Goal: Check status

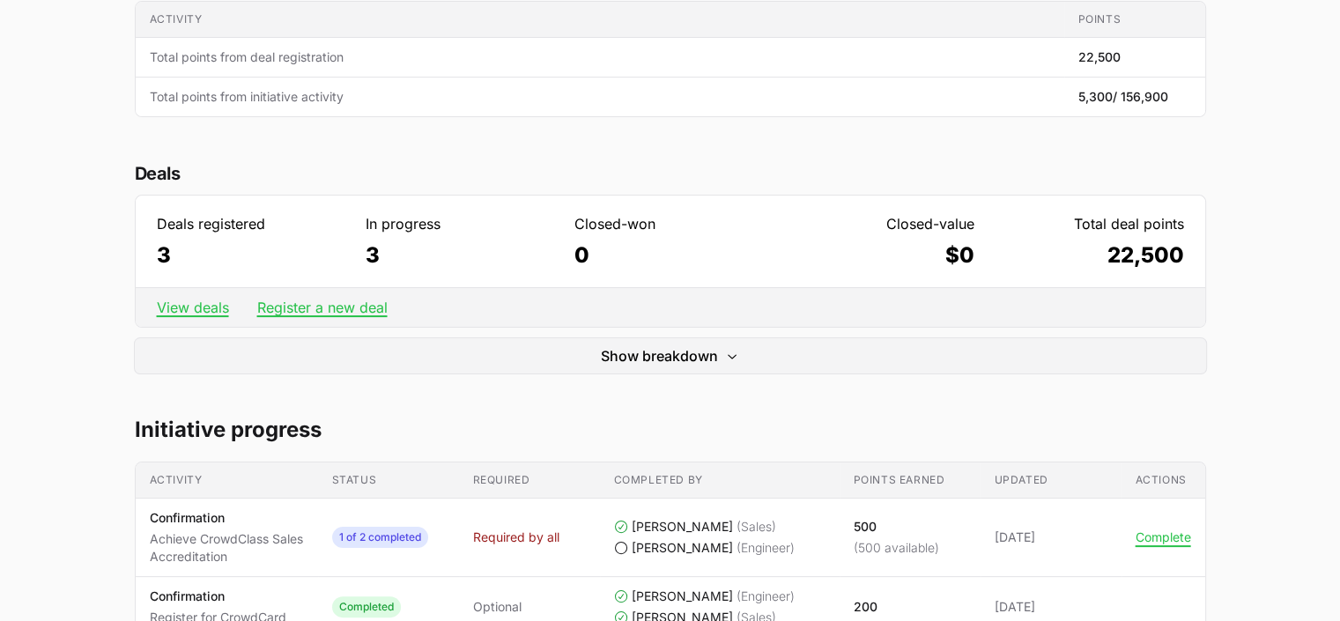
scroll to position [521, 0]
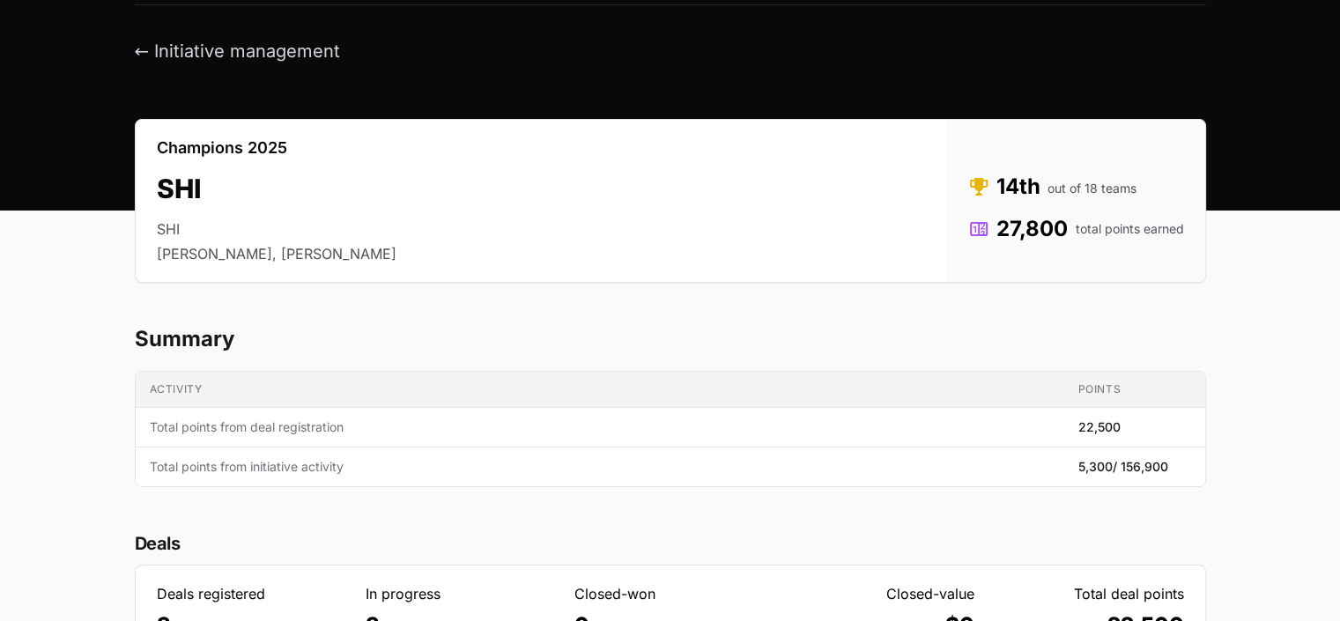
scroll to position [46, 0]
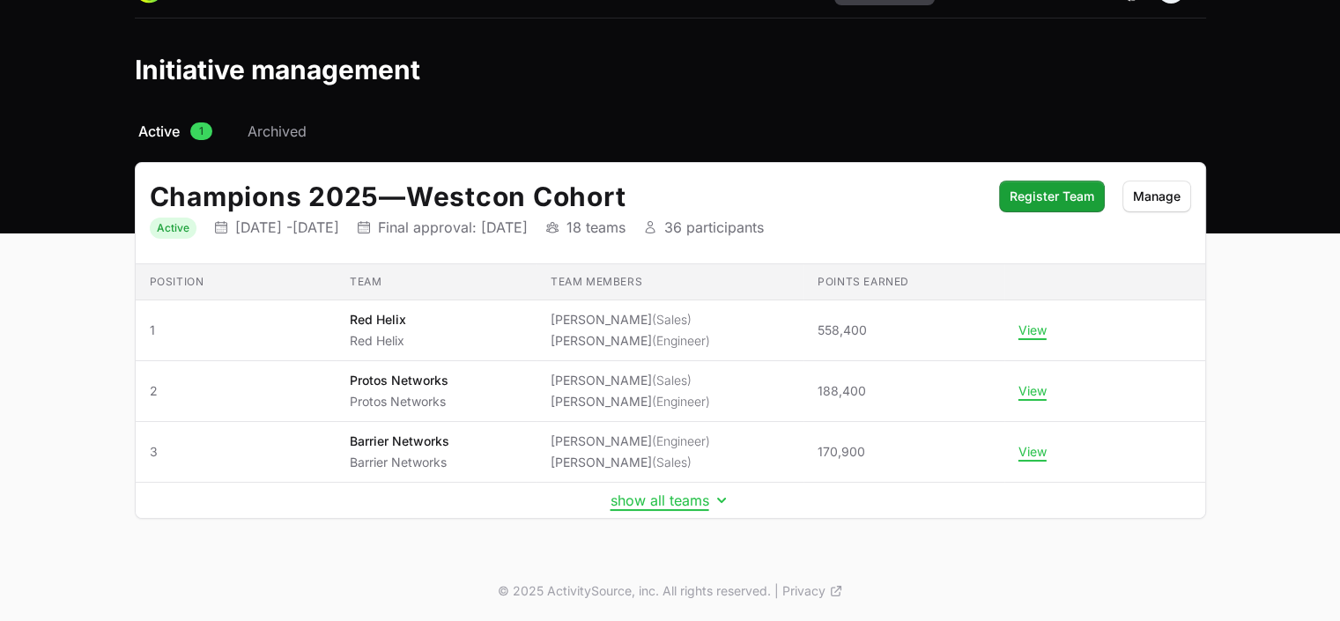
scroll to position [36, 0]
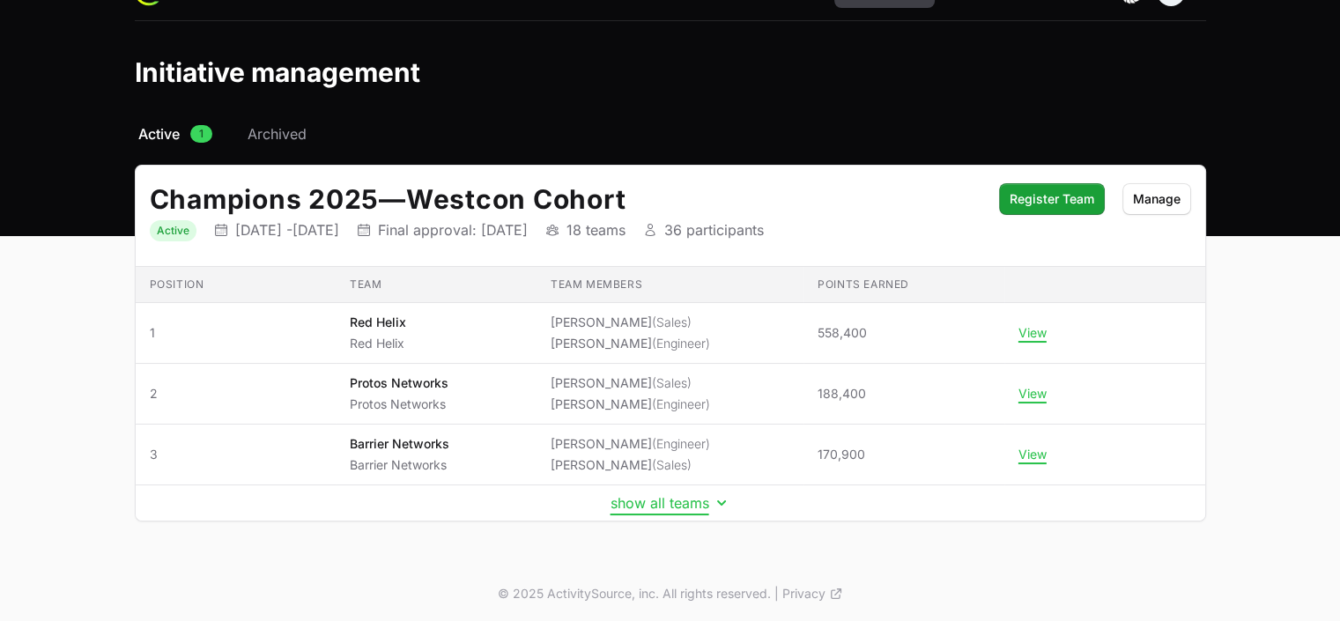
click at [671, 497] on button "show all teams" at bounding box center [670, 503] width 120 height 18
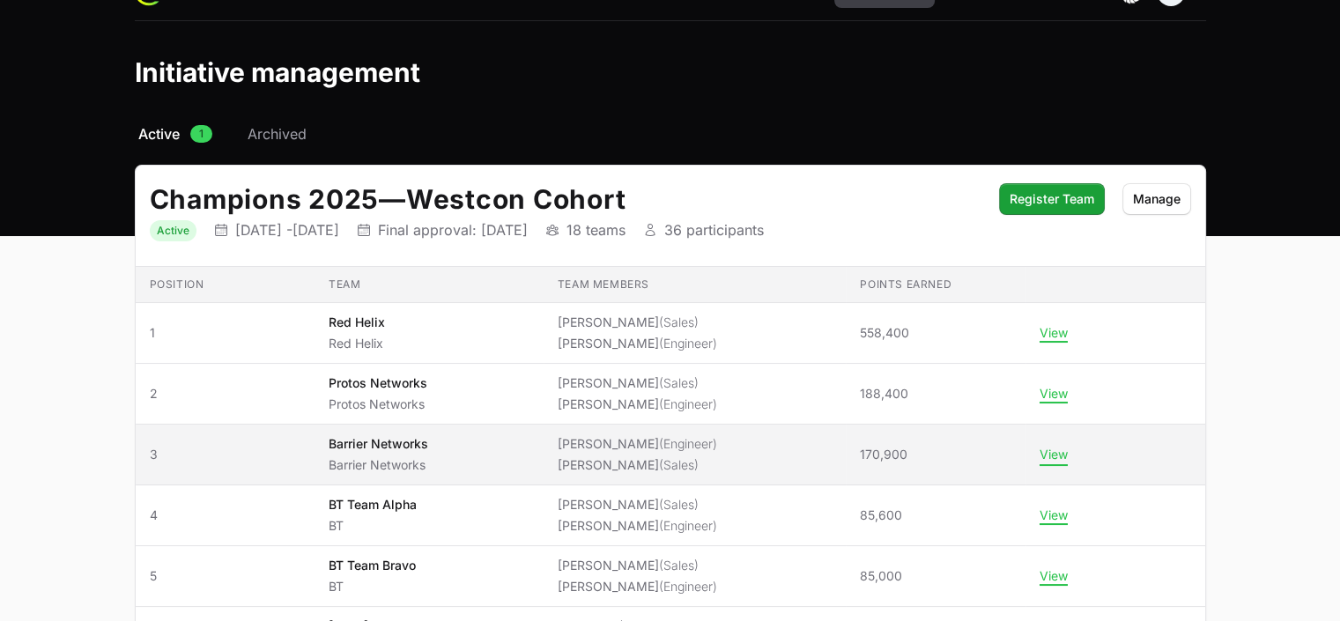
click at [1044, 451] on button "View" at bounding box center [1054, 455] width 28 height 16
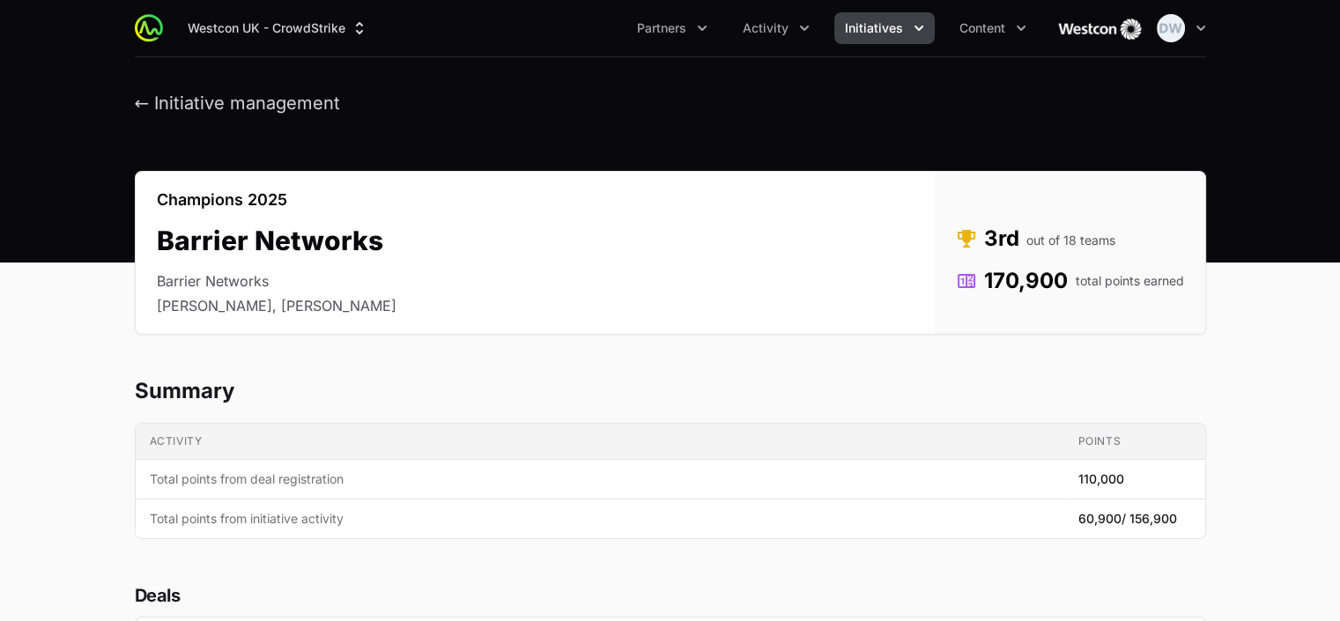
click at [1099, 480] on span "110,000" at bounding box center [1101, 479] width 46 height 18
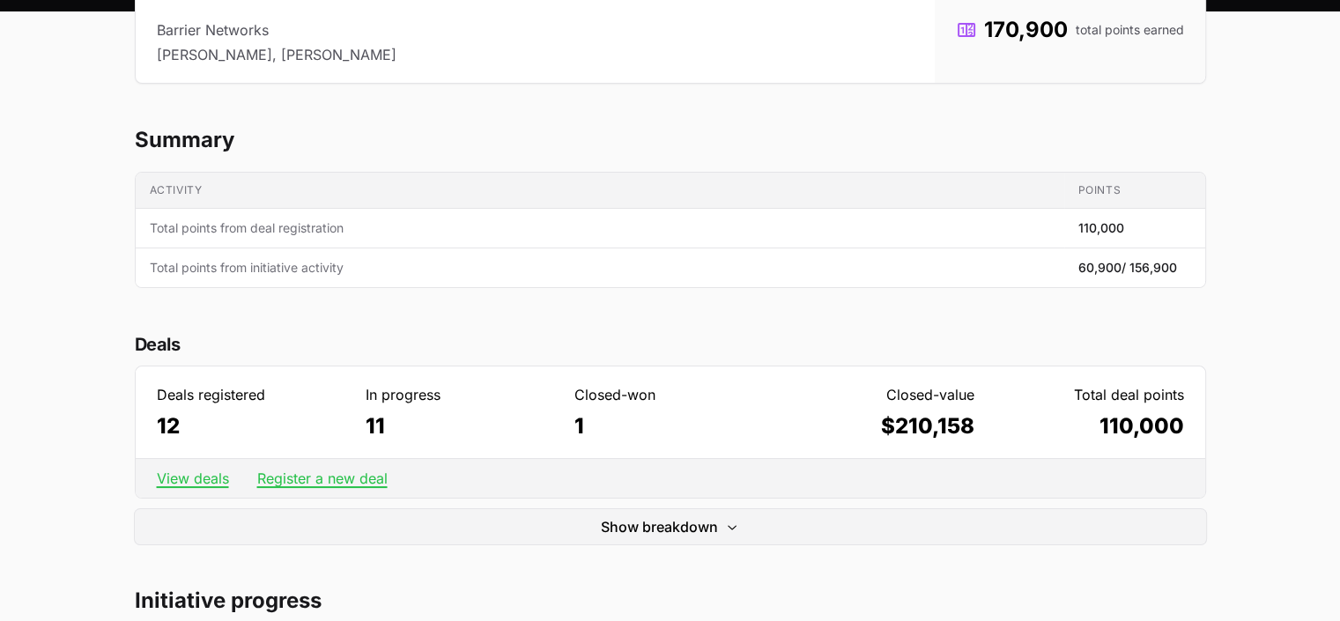
scroll to position [261, 0]
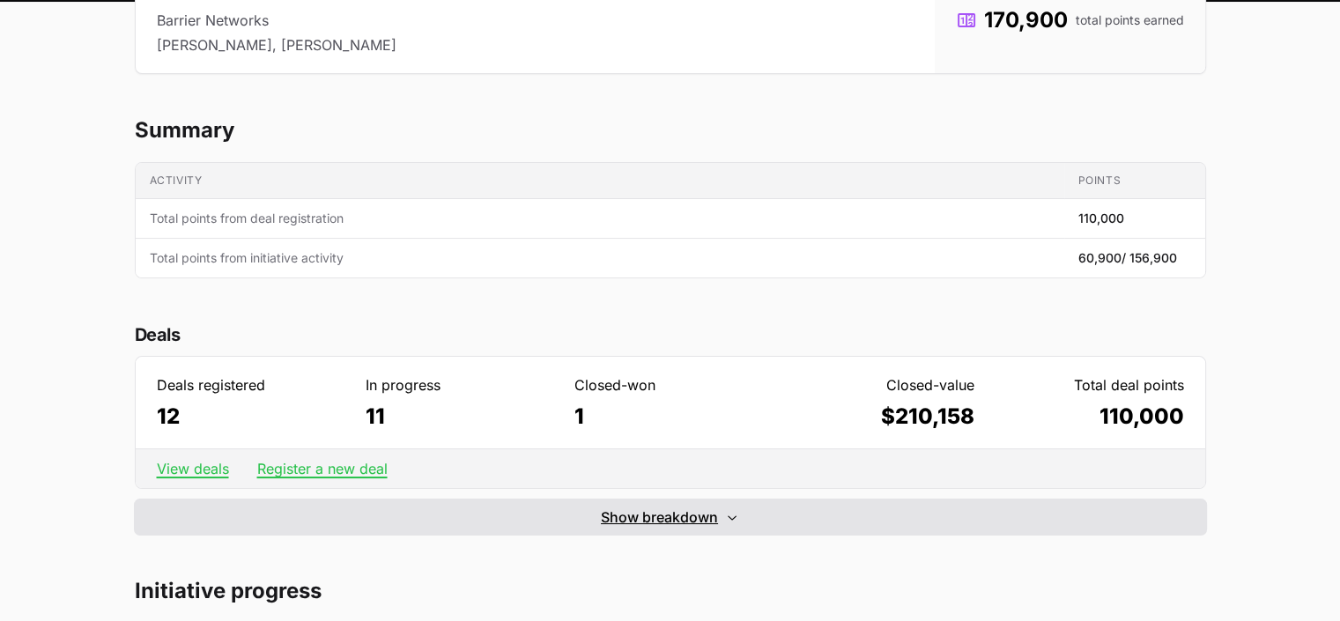
click at [698, 519] on span "Show breakdown" at bounding box center [659, 517] width 117 height 21
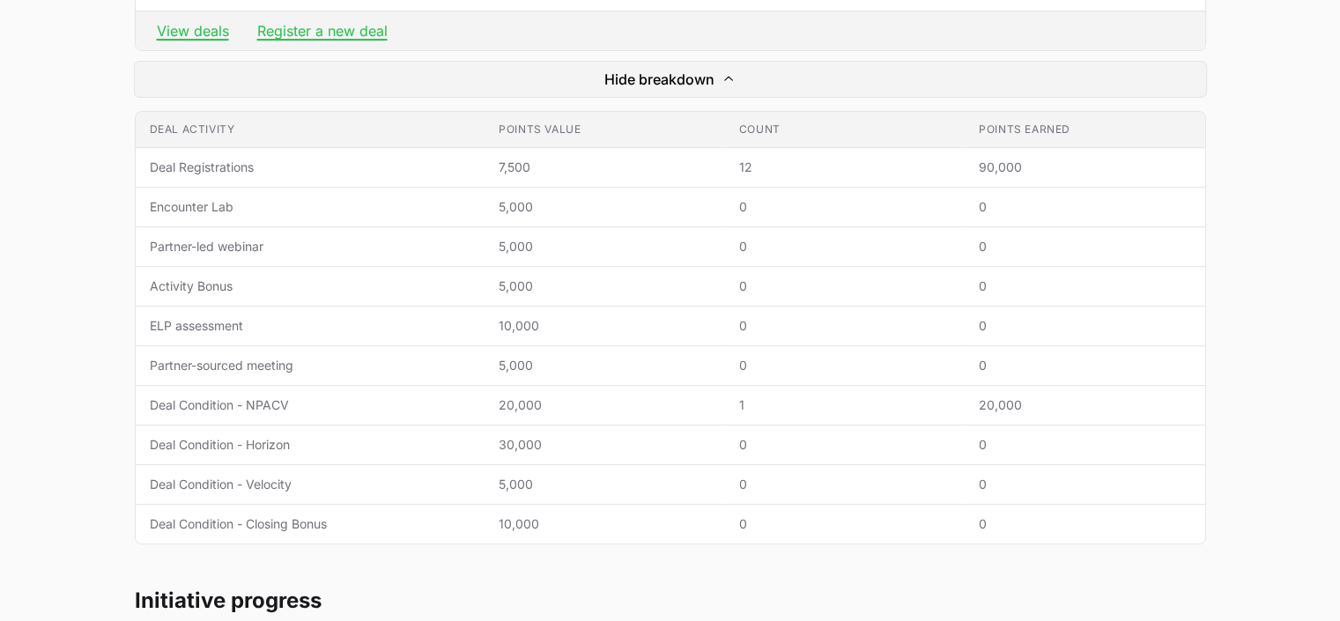
scroll to position [702, 0]
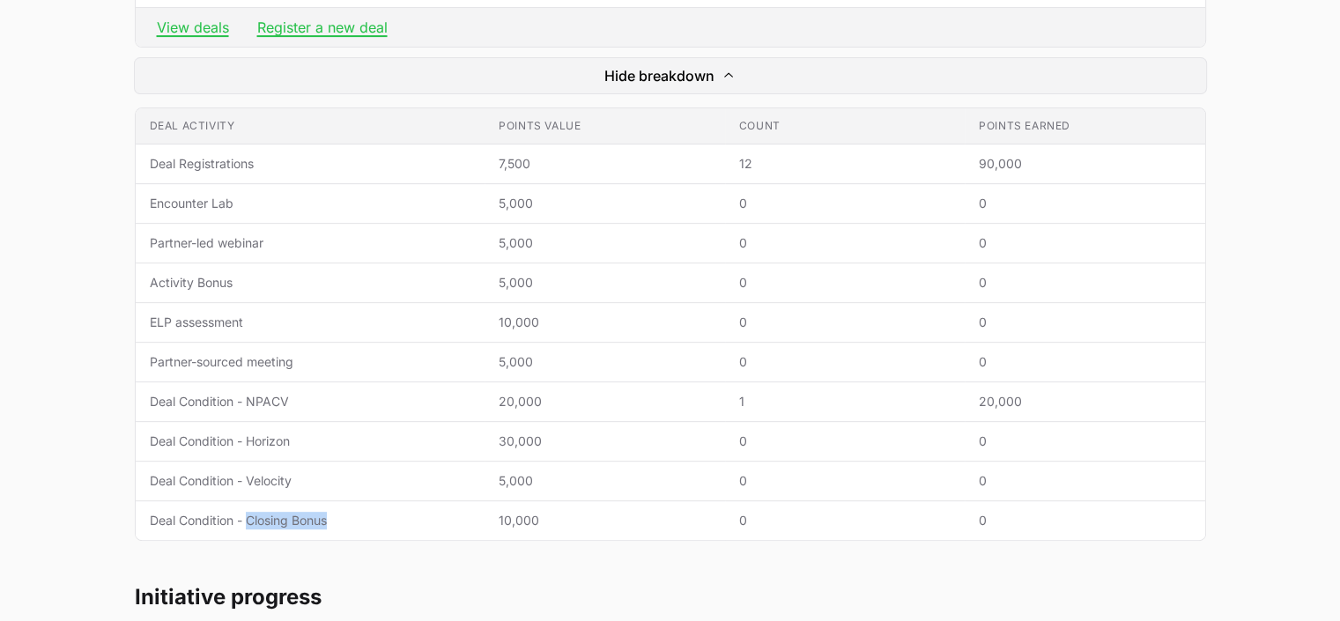
drag, startPoint x: 347, startPoint y: 521, endPoint x: 247, endPoint y: 520, distance: 100.4
click at [247, 520] on span "Deal Condition - Closing Bonus" at bounding box center [311, 521] width 322 height 18
copy span "Closing Bonus"
click at [1202, 443] on td "Points earned 0" at bounding box center [1085, 442] width 240 height 40
drag, startPoint x: 150, startPoint y: 512, endPoint x: 339, endPoint y: 507, distance: 189.5
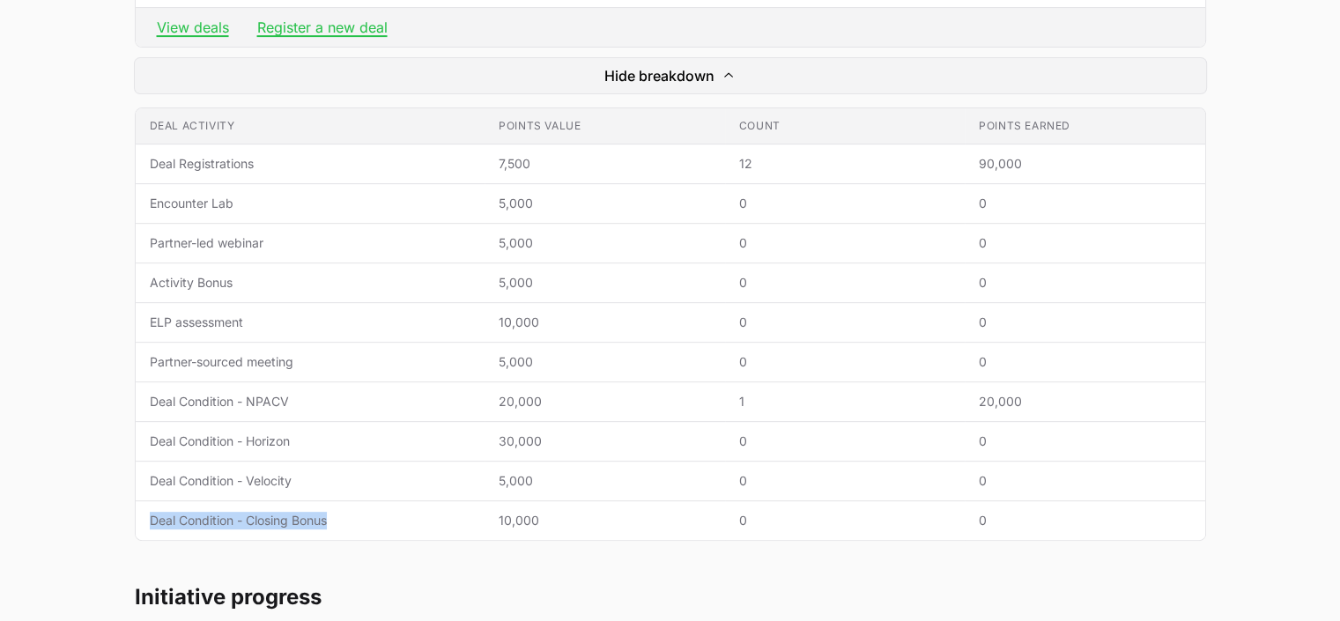
click at [339, 507] on td "Deal activity Deal Condition - Closing Bonus" at bounding box center [311, 521] width 350 height 40
drag, startPoint x: 339, startPoint y: 507, endPoint x: 226, endPoint y: 514, distance: 113.0
click at [226, 514] on span "Deal Condition - Closing Bonus" at bounding box center [311, 521] width 322 height 18
drag, startPoint x: 145, startPoint y: 512, endPoint x: 230, endPoint y: 514, distance: 84.6
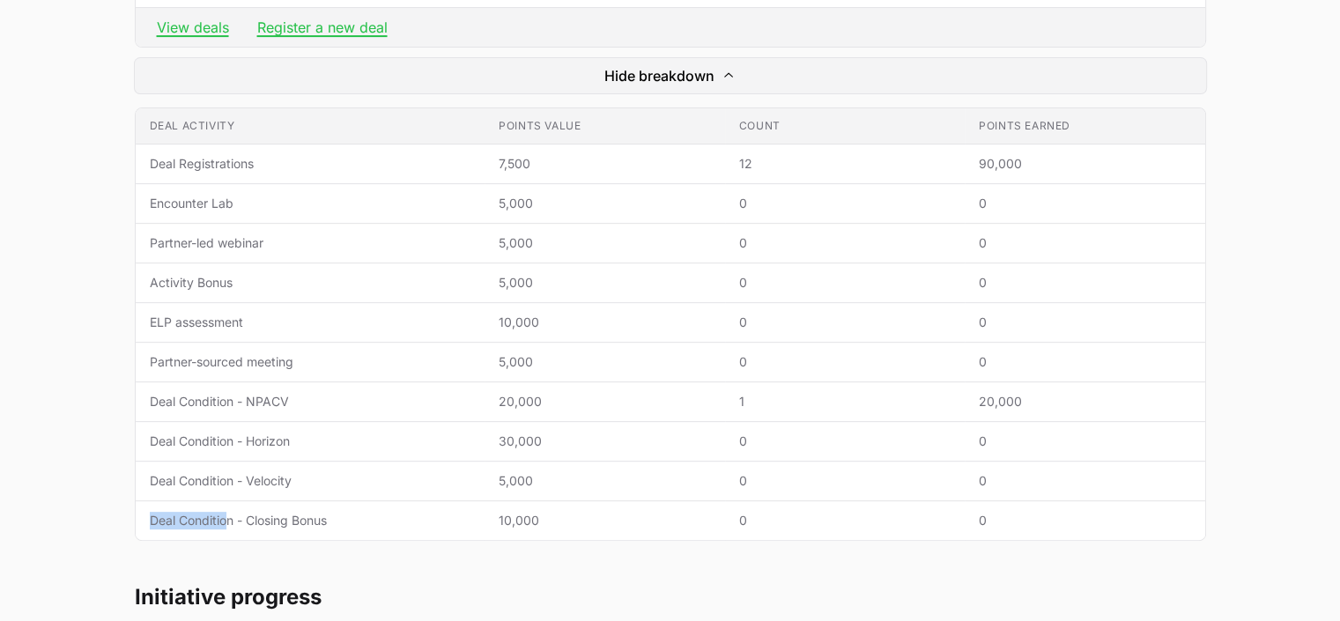
click at [230, 514] on td "Deal activity Deal Condition - Closing Bonus" at bounding box center [311, 521] width 350 height 40
drag, startPoint x: 158, startPoint y: 110, endPoint x: 262, endPoint y: 115, distance: 104.0
click at [262, 115] on th "Deal activity" at bounding box center [311, 126] width 350 height 36
click at [396, 292] on td "Deal activity Activity Bonus" at bounding box center [311, 283] width 350 height 40
drag, startPoint x: 357, startPoint y: 524, endPoint x: 146, endPoint y: 513, distance: 210.9
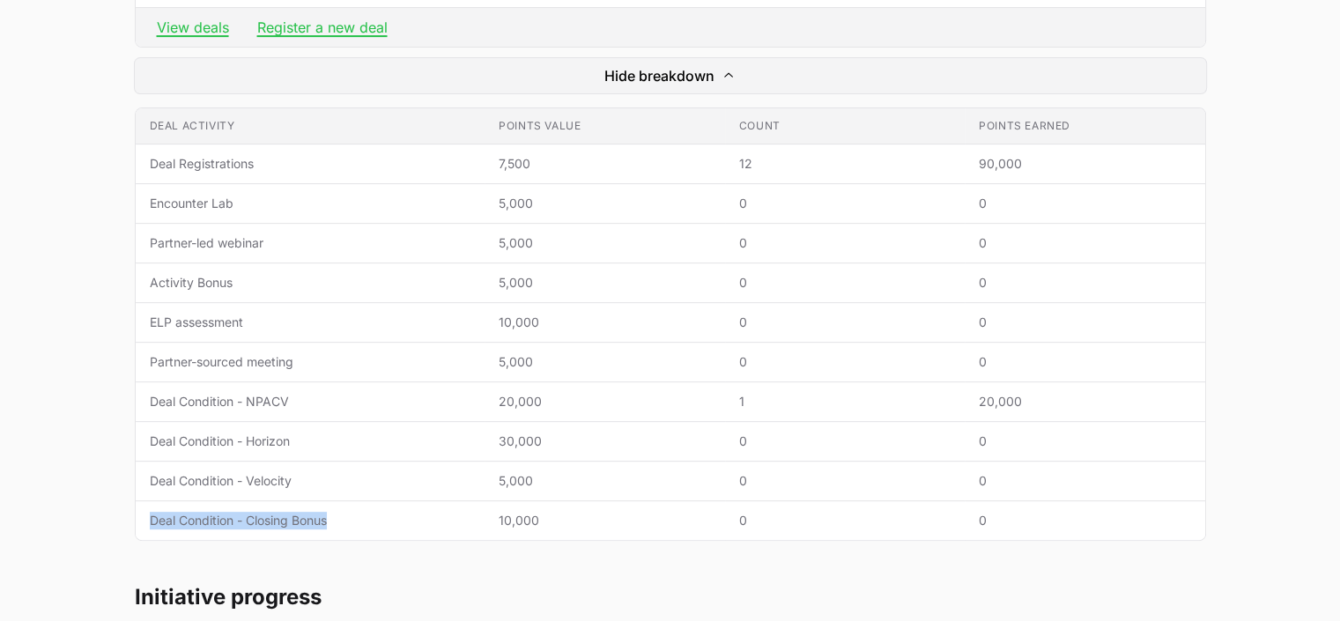
click at [146, 513] on td "Deal activity Deal Condition - Closing Bonus" at bounding box center [311, 521] width 350 height 40
click at [383, 501] on td "Deal activity Deal Condition - Closing Bonus" at bounding box center [311, 521] width 350 height 40
